Goal: Use online tool/utility: Utilize a website feature to perform a specific function

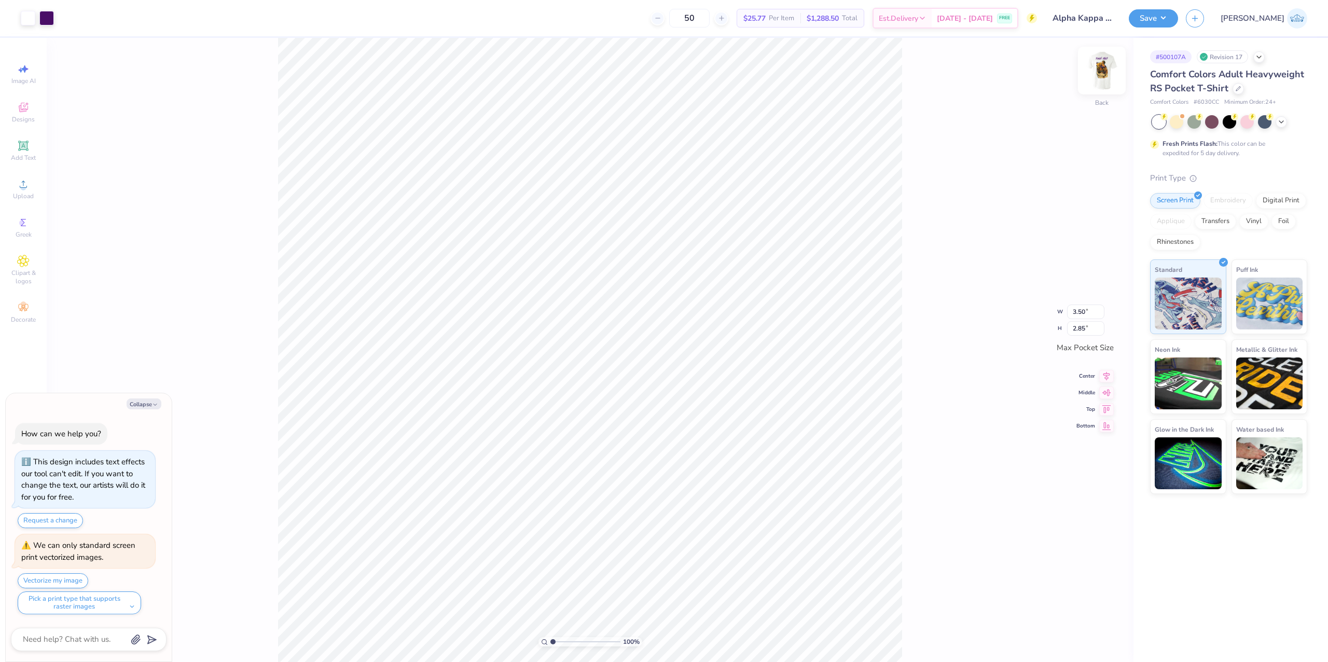
click at [1108, 73] on img at bounding box center [1102, 71] width 42 height 42
click at [1100, 71] on img at bounding box center [1102, 71] width 42 height 42
type textarea "x"
type input "2.38"
click at [562, 640] on input "range" at bounding box center [586, 641] width 70 height 9
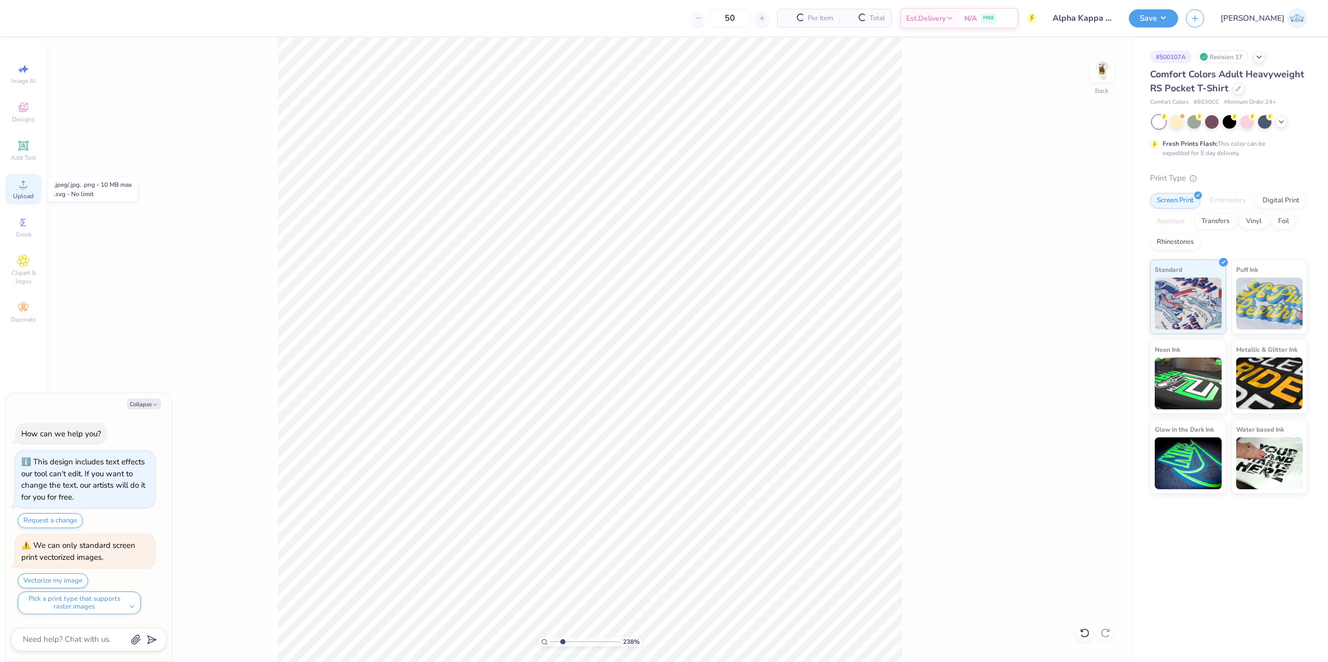
click at [28, 182] on icon at bounding box center [23, 184] width 12 height 12
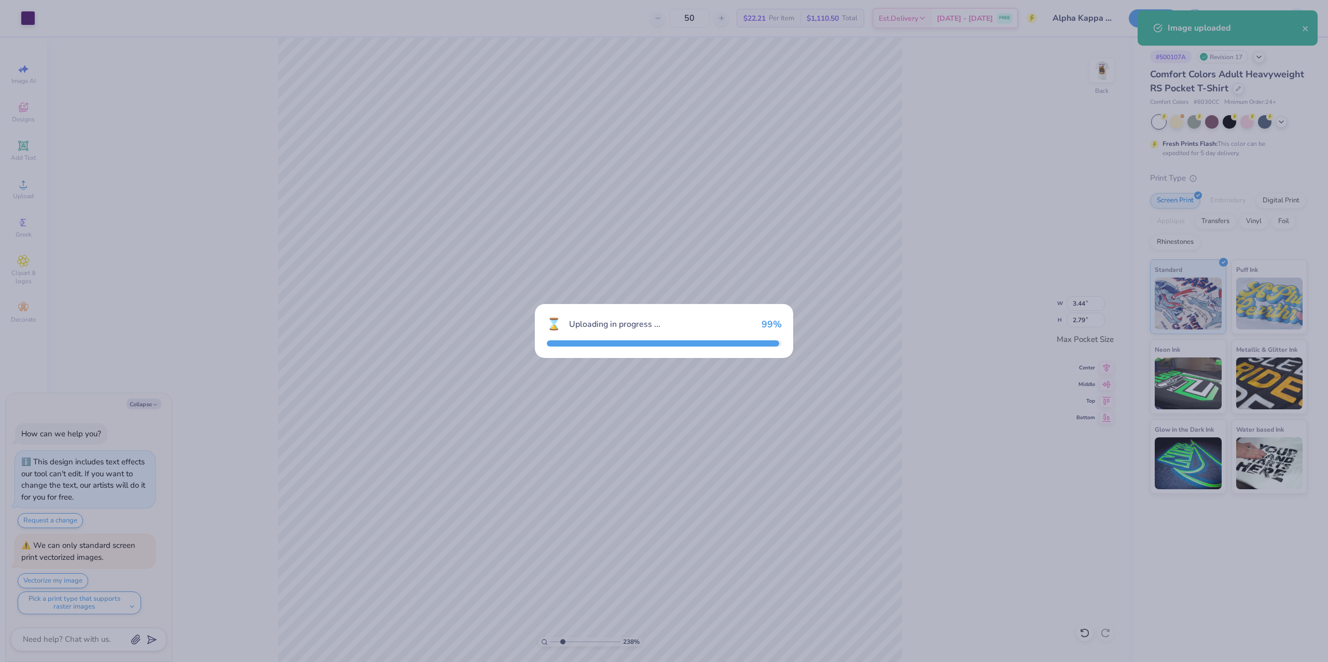
type textarea "x"
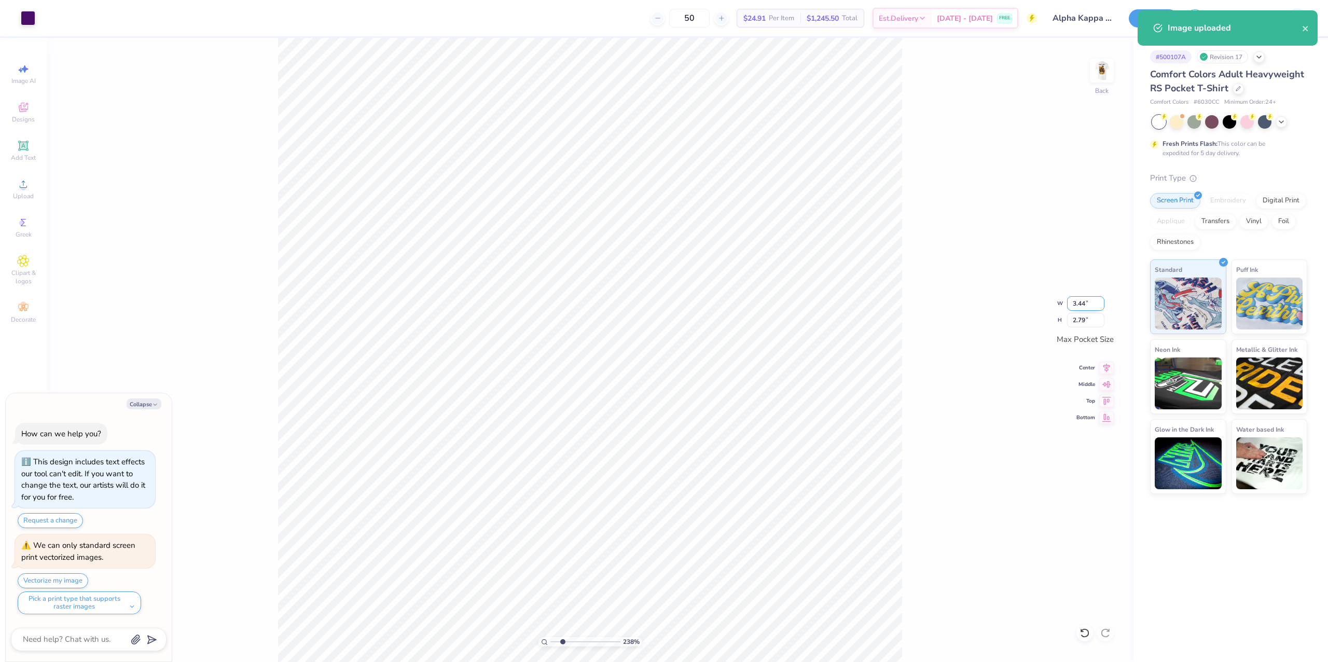
click at [1080, 304] on input "3.44" at bounding box center [1085, 303] width 37 height 15
type input "3.5"
type textarea "x"
type input "3.50"
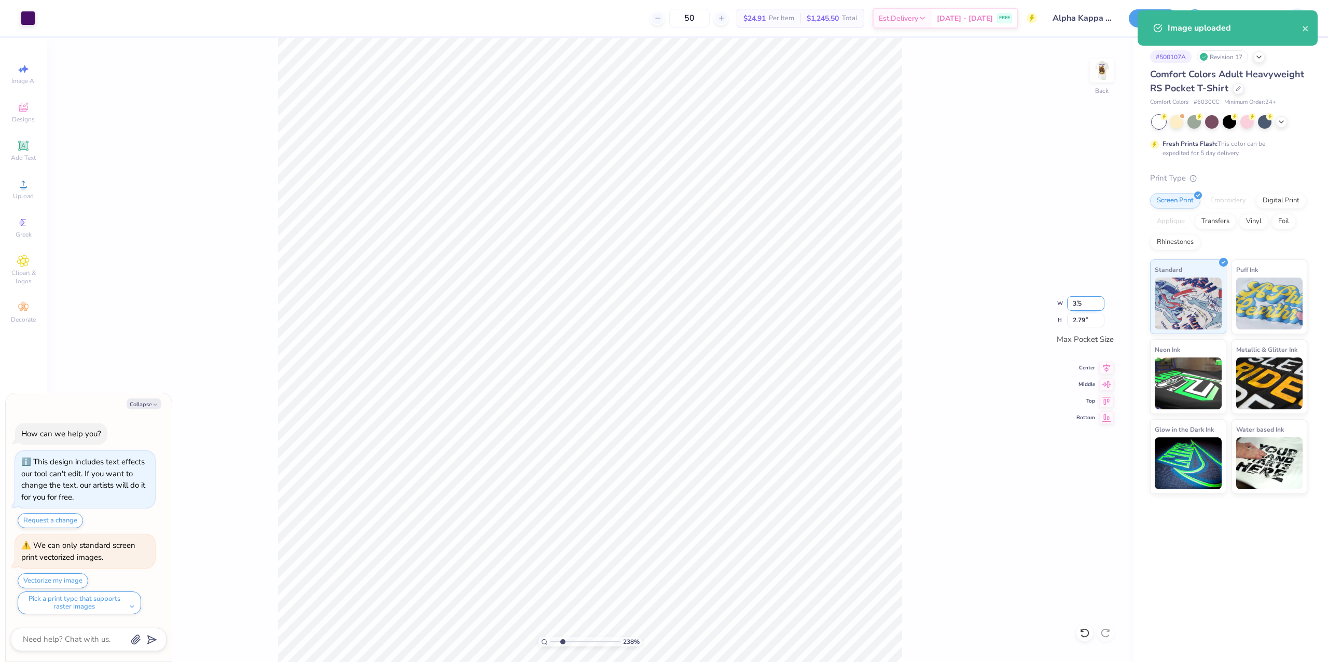
type input "2.85"
drag, startPoint x: 513, startPoint y: 639, endPoint x: 474, endPoint y: 639, distance: 38.4
type input "1"
click at [551, 639] on input "range" at bounding box center [586, 641] width 70 height 9
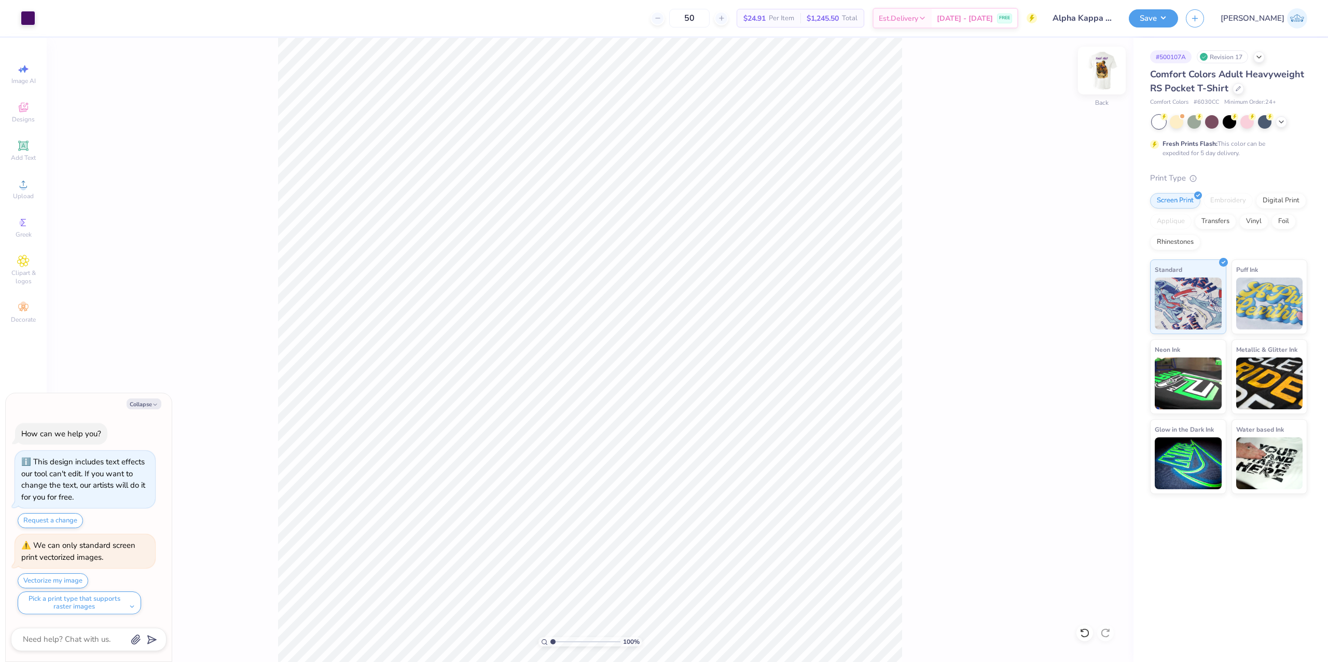
click at [1107, 66] on img at bounding box center [1102, 71] width 42 height 42
click at [20, 188] on icon at bounding box center [23, 184] width 12 height 12
type textarea "x"
click at [1080, 315] on input "15.64" at bounding box center [1095, 318] width 37 height 15
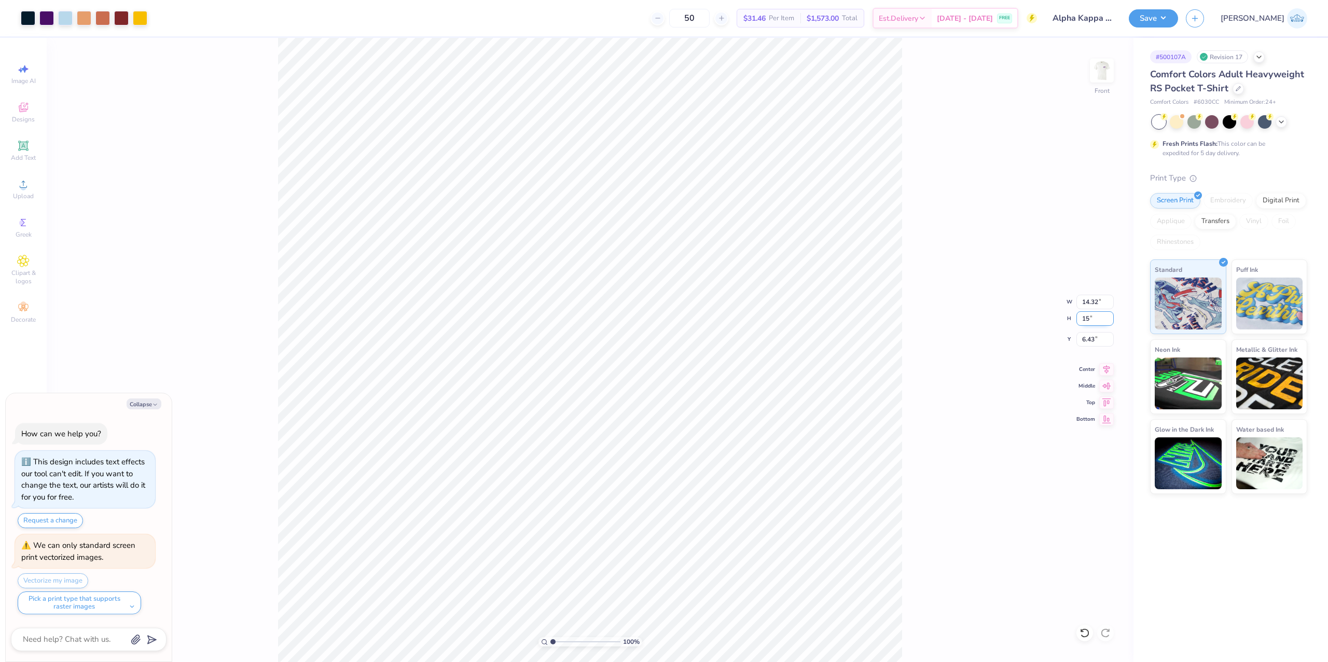
type input "15"
click at [1084, 301] on input "14.32" at bounding box center [1095, 302] width 37 height 15
type textarea "x"
type input "13.74"
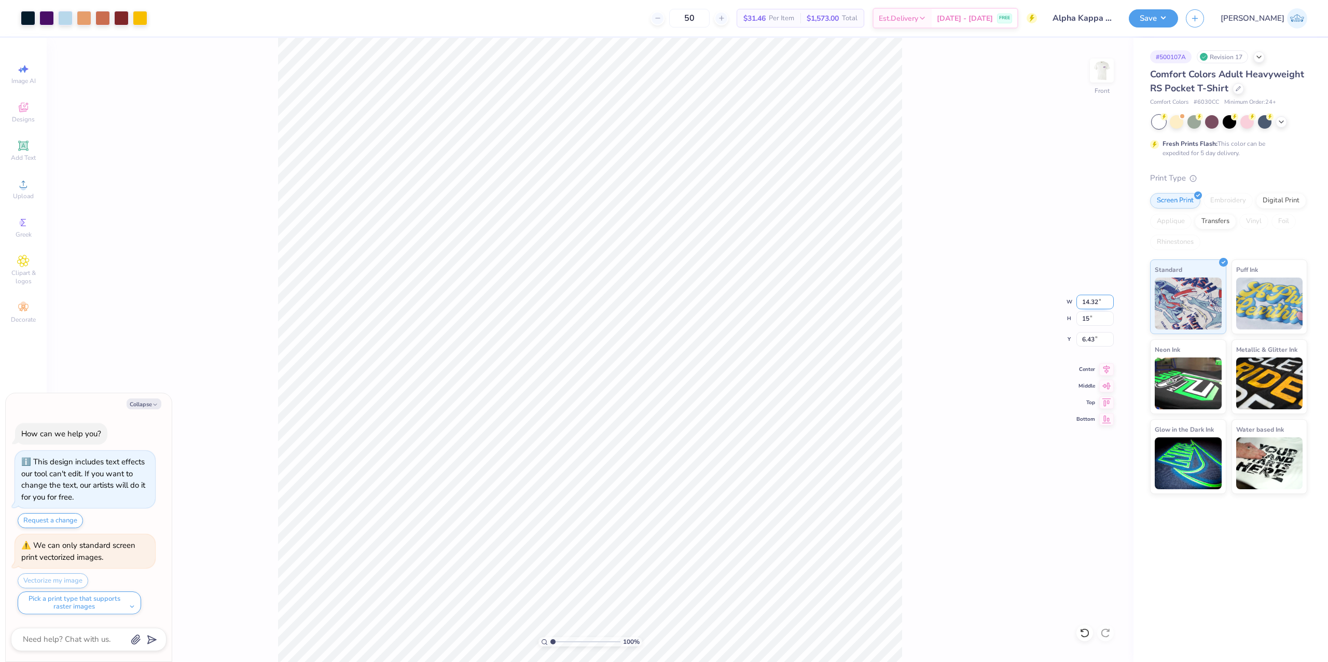
type input "15.00"
type input "6.75"
click at [1086, 295] on input "13.74" at bounding box center [1095, 302] width 37 height 15
type input "12.5"
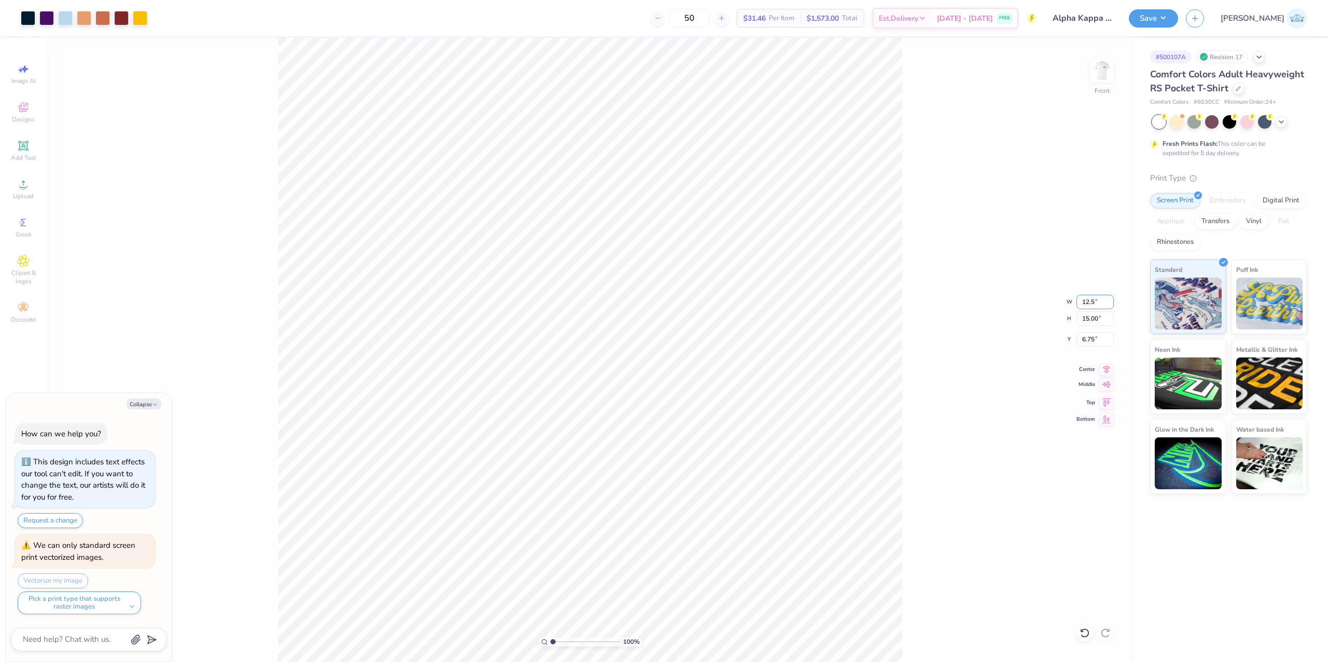
type textarea "x"
type input "12.50"
type input "13.65"
type input "7.42"
type textarea "x"
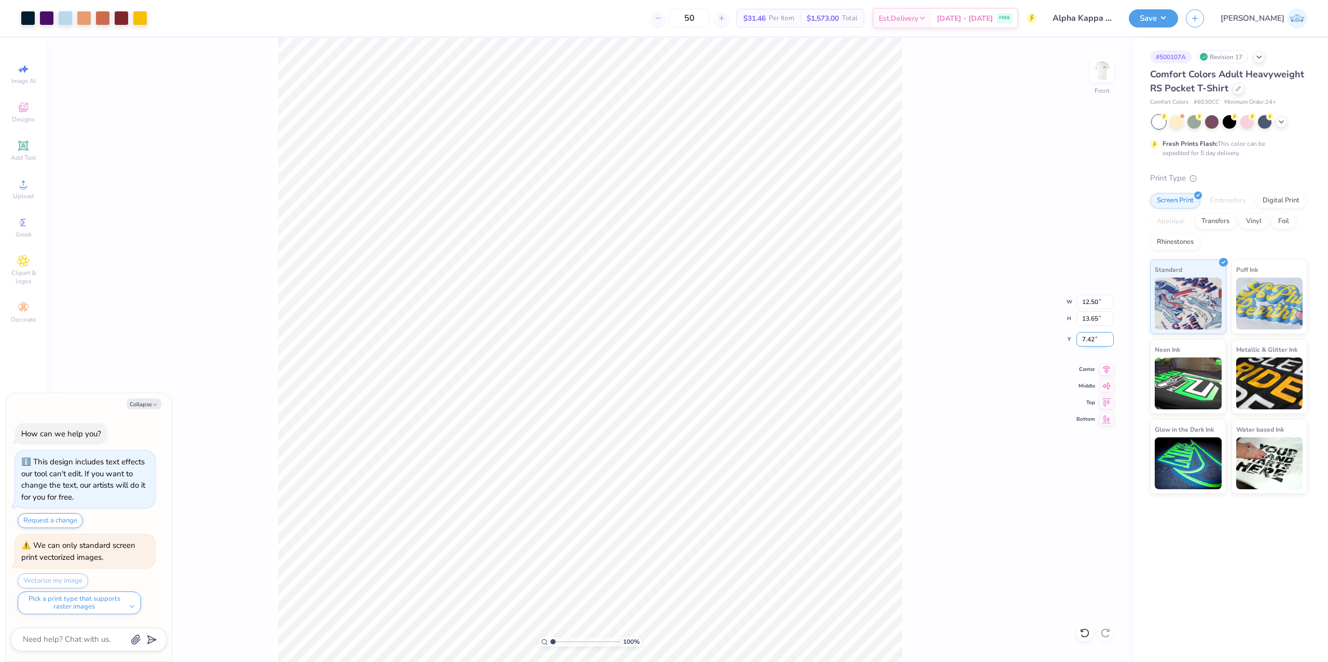
click at [1088, 343] on input "7.42" at bounding box center [1095, 339] width 37 height 15
type input "3"
type textarea "x"
type input "3.00"
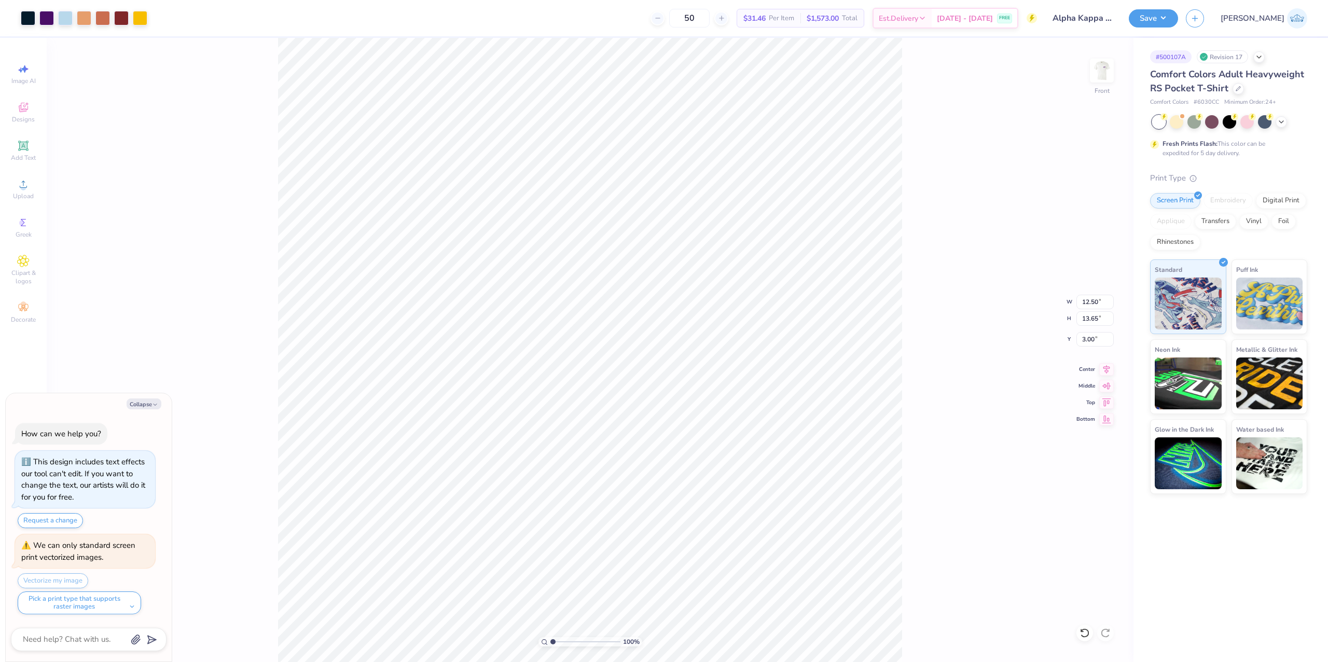
type textarea "x"
click at [565, 646] on input "range" at bounding box center [586, 641] width 70 height 9
drag, startPoint x: 507, startPoint y: 635, endPoint x: 480, endPoint y: 635, distance: 27.0
type input "1"
click at [551, 637] on input "range" at bounding box center [586, 641] width 70 height 9
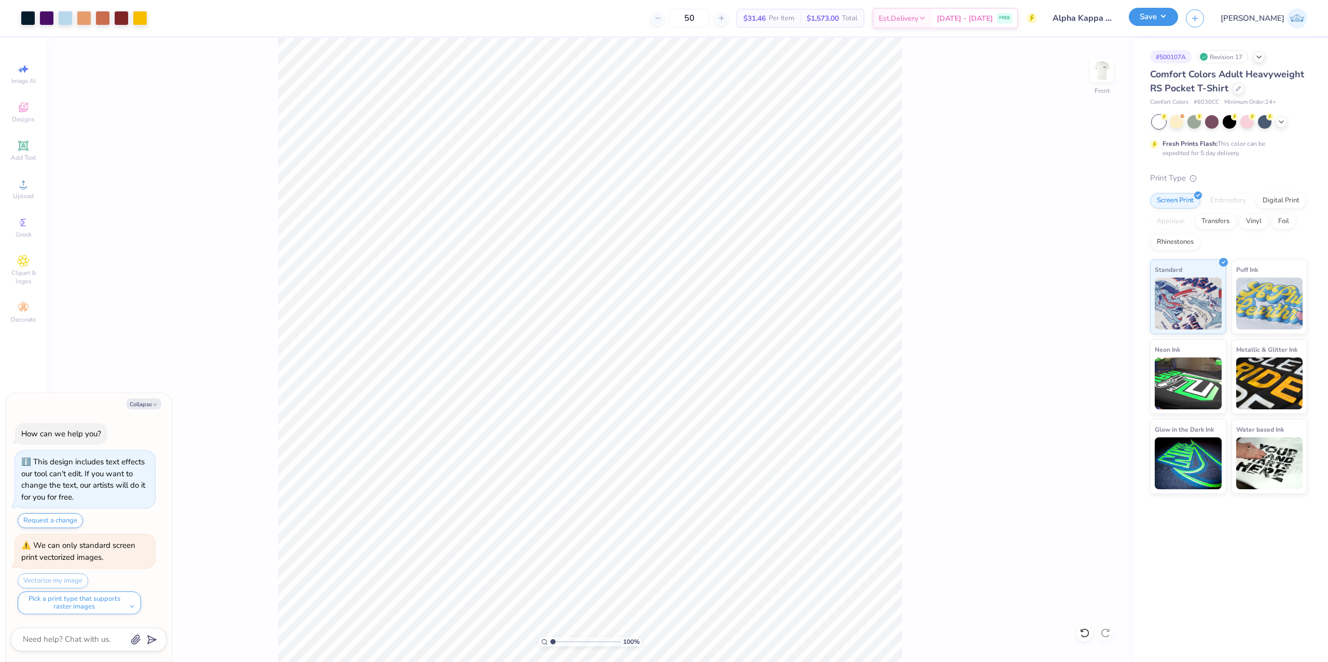
click at [1178, 22] on button "Save" at bounding box center [1153, 17] width 49 height 18
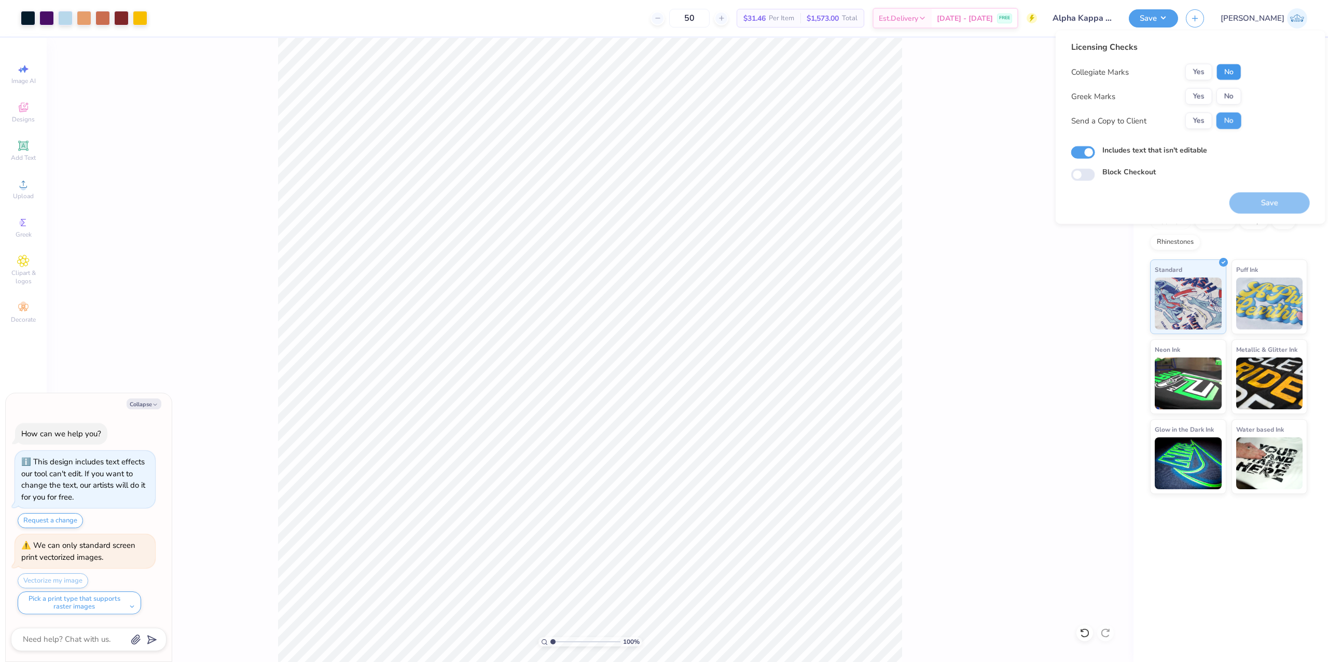
click at [1223, 68] on button "No" at bounding box center [1229, 72] width 25 height 17
click at [1204, 84] on div "Collegiate Marks Yes No Greek Marks Yes No Send a Copy to Client Yes No" at bounding box center [1156, 96] width 170 height 65
click at [1202, 88] on button "Yes" at bounding box center [1199, 96] width 27 height 17
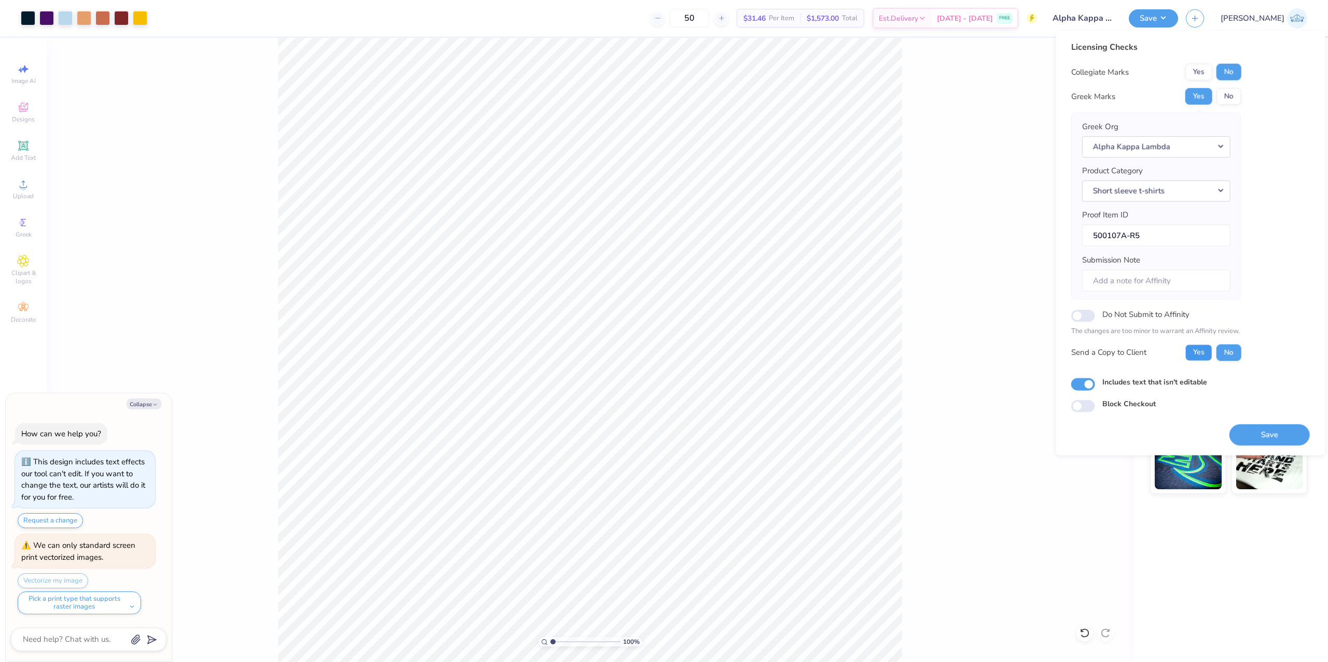
click at [1201, 357] on button "Yes" at bounding box center [1199, 352] width 27 height 17
type textarea "x"
click at [1266, 435] on button "Save" at bounding box center [1270, 434] width 80 height 21
